Goal: Find specific page/section: Find specific page/section

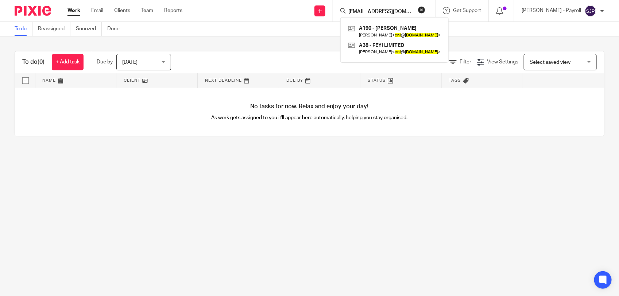
type input "[EMAIL_ADDRESS][DOMAIN_NAME]"
click button "submit" at bounding box center [0, 0] width 0 height 0
click at [373, 28] on link at bounding box center [394, 31] width 97 height 17
